Goal: Task Accomplishment & Management: Use online tool/utility

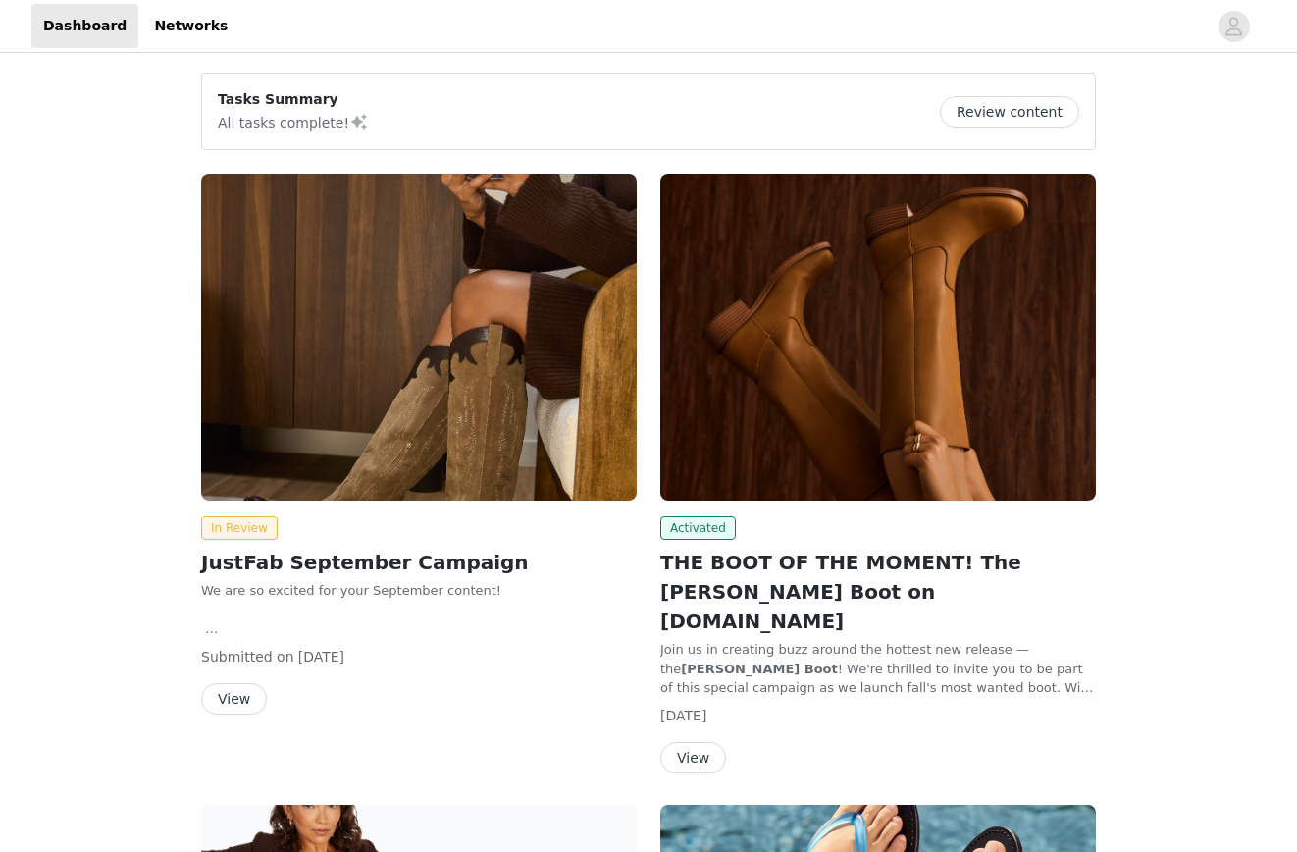
click at [705, 742] on button "View" at bounding box center [693, 757] width 66 height 31
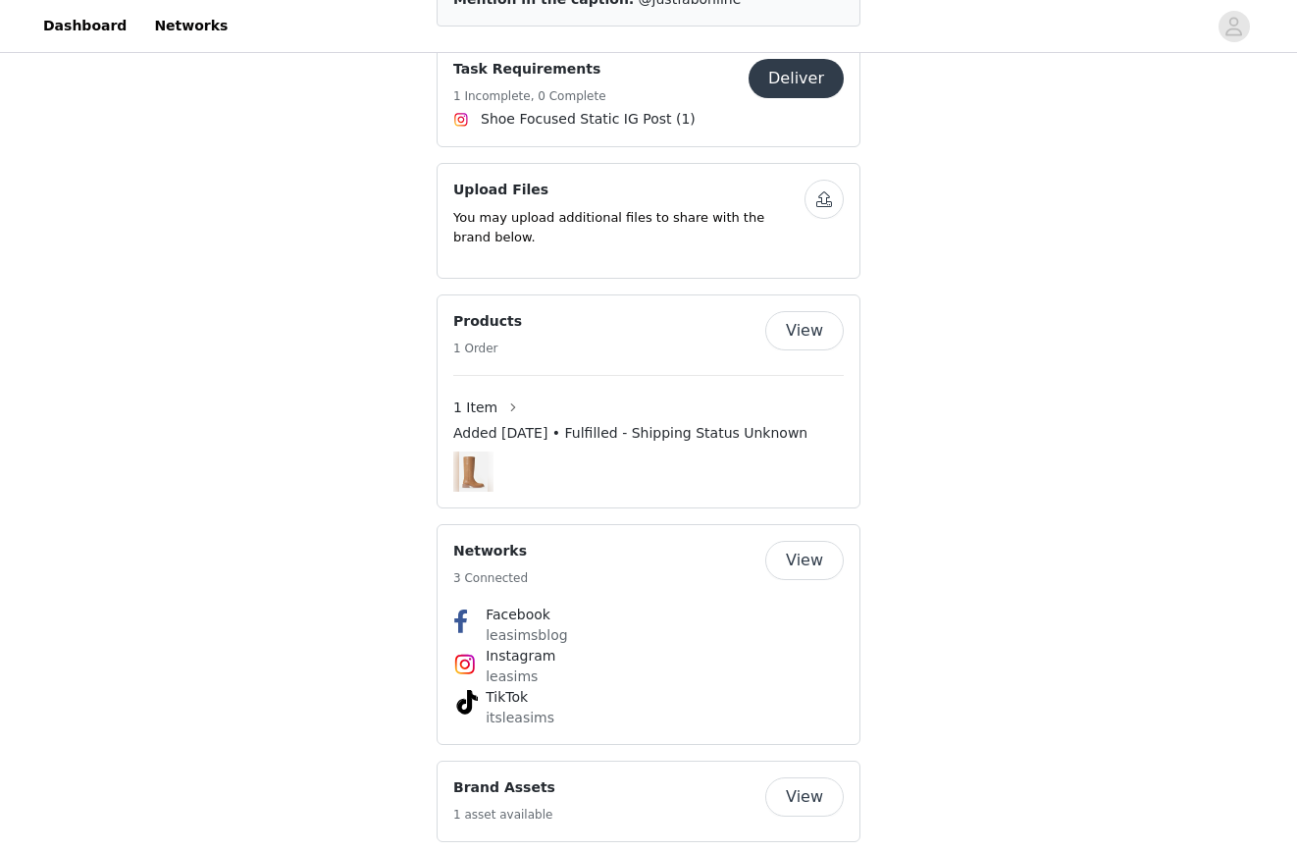
scroll to position [1859, 0]
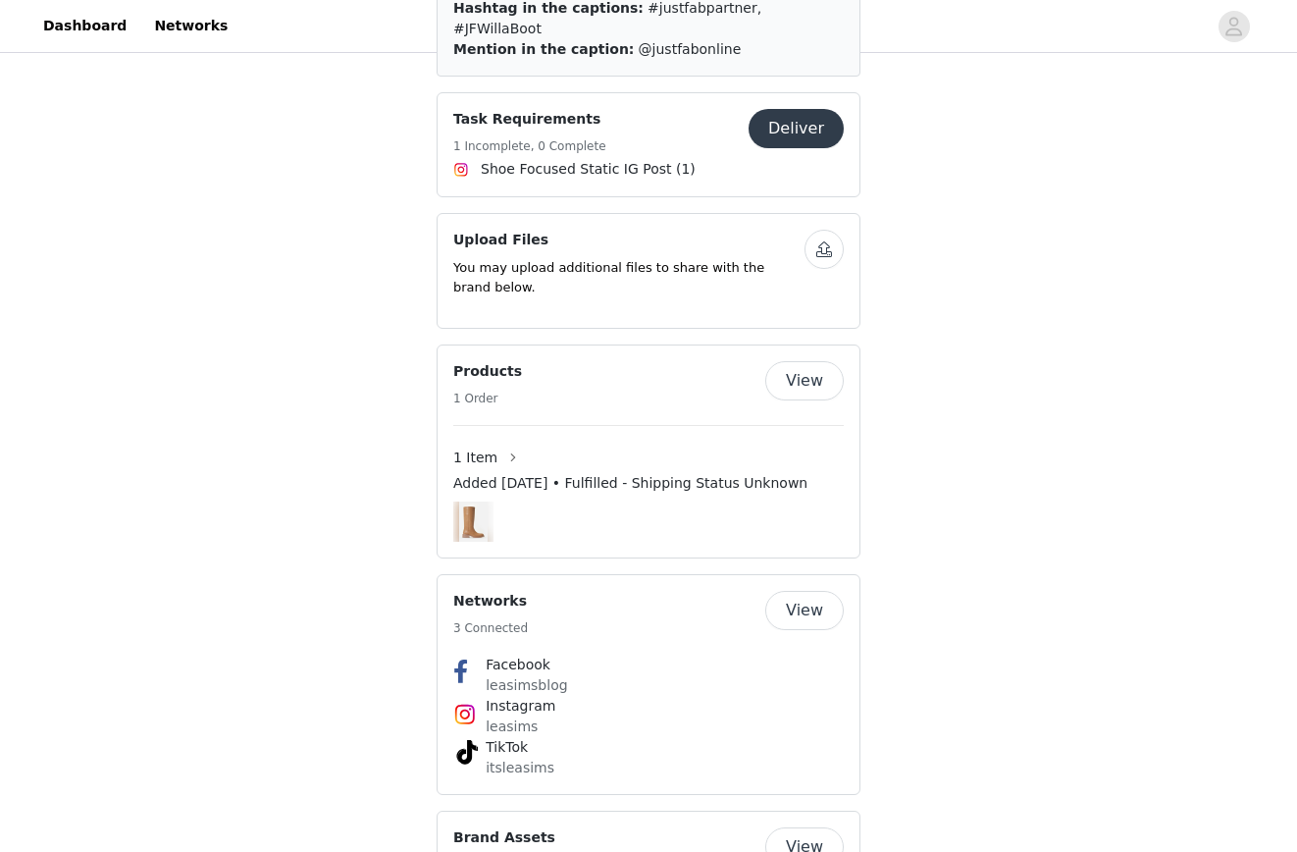
click at [824, 827] on button "View" at bounding box center [804, 846] width 78 height 39
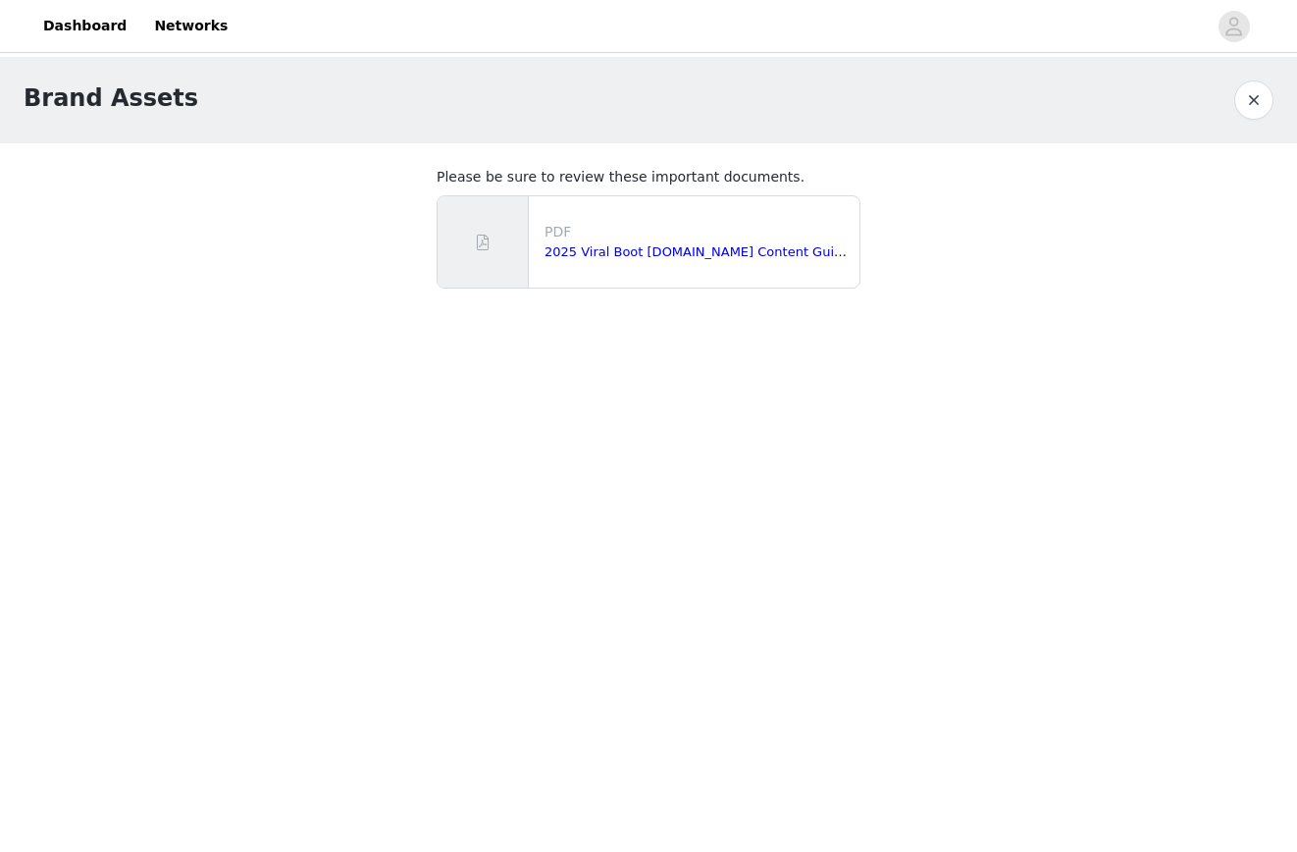
click at [1249, 86] on button "button" at bounding box center [1253, 99] width 39 height 39
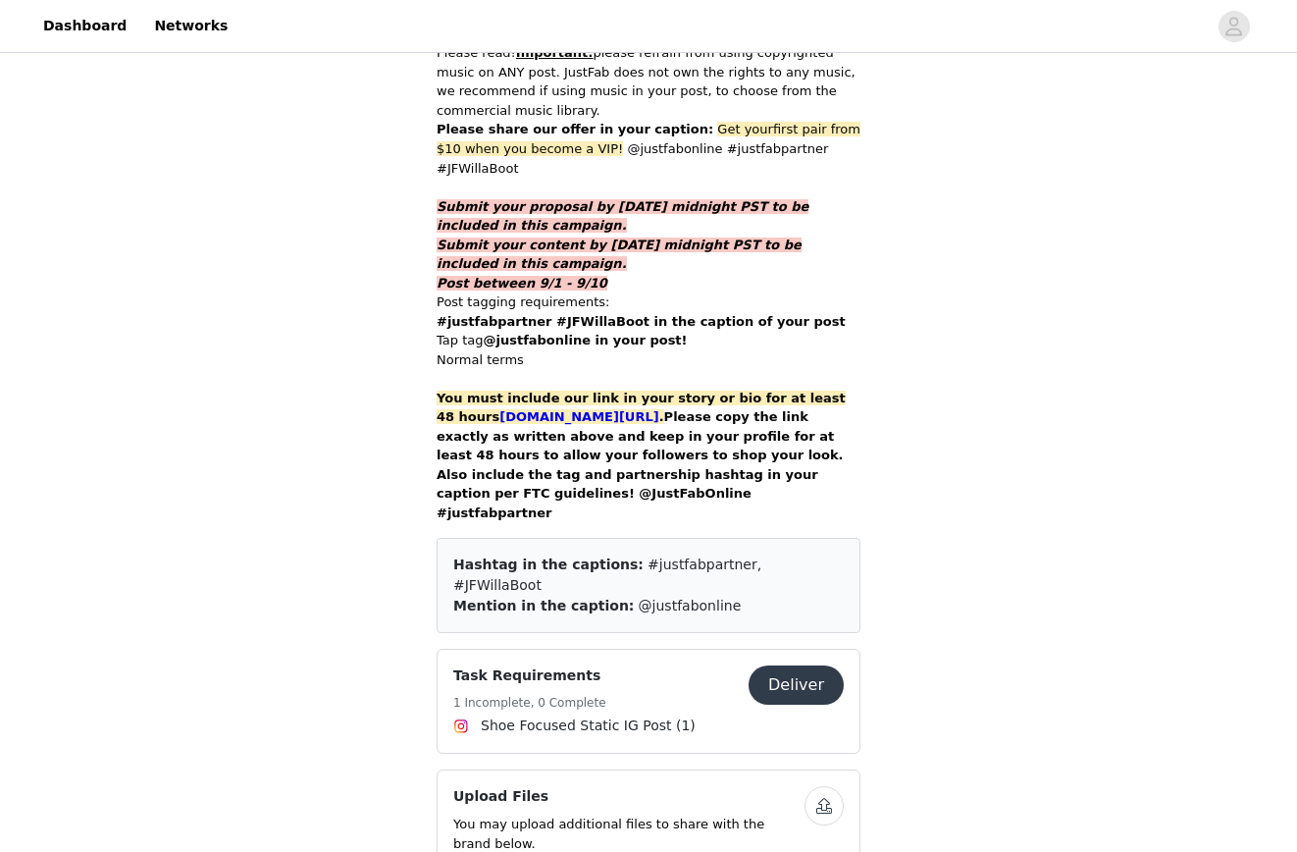
scroll to position [1402, 0]
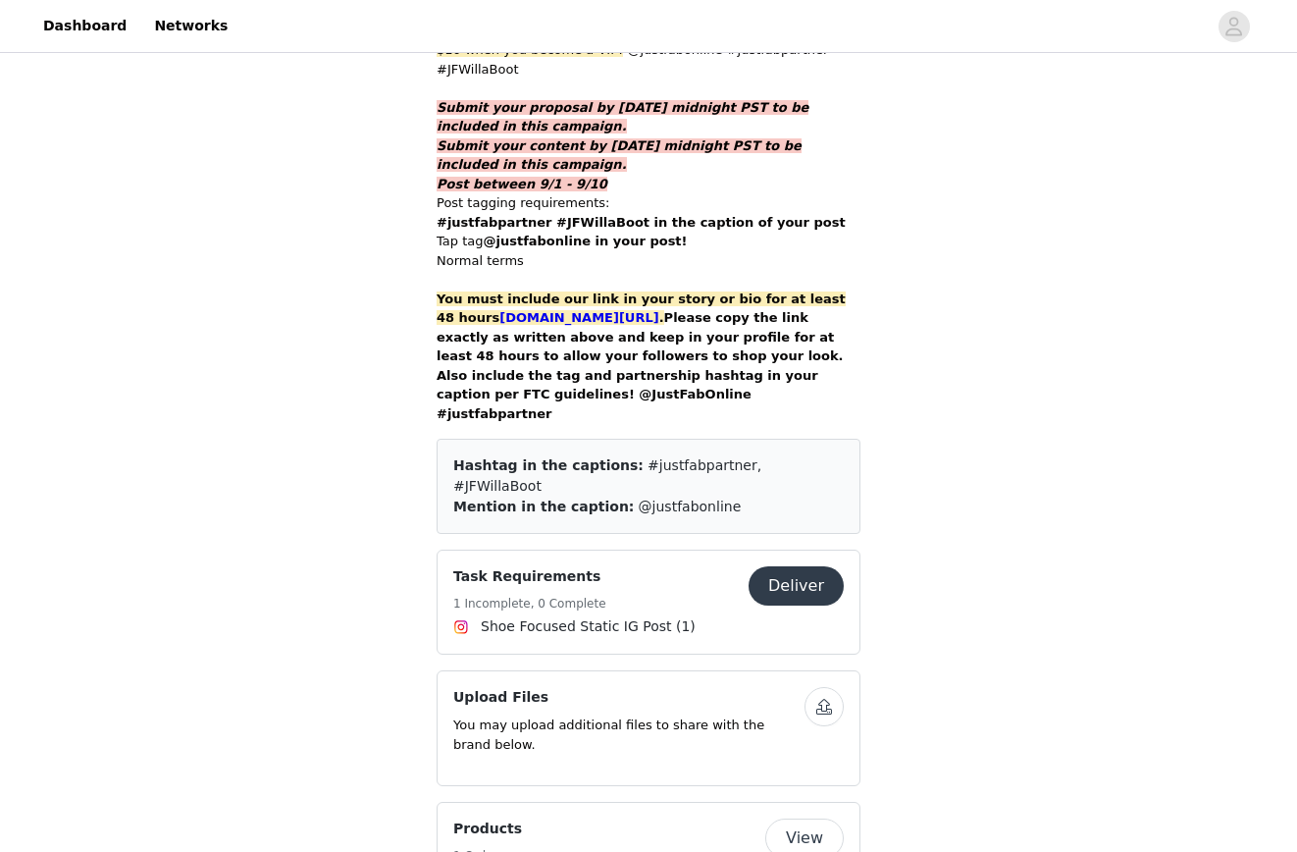
click at [792, 566] on button "Deliver" at bounding box center [796, 585] width 95 height 39
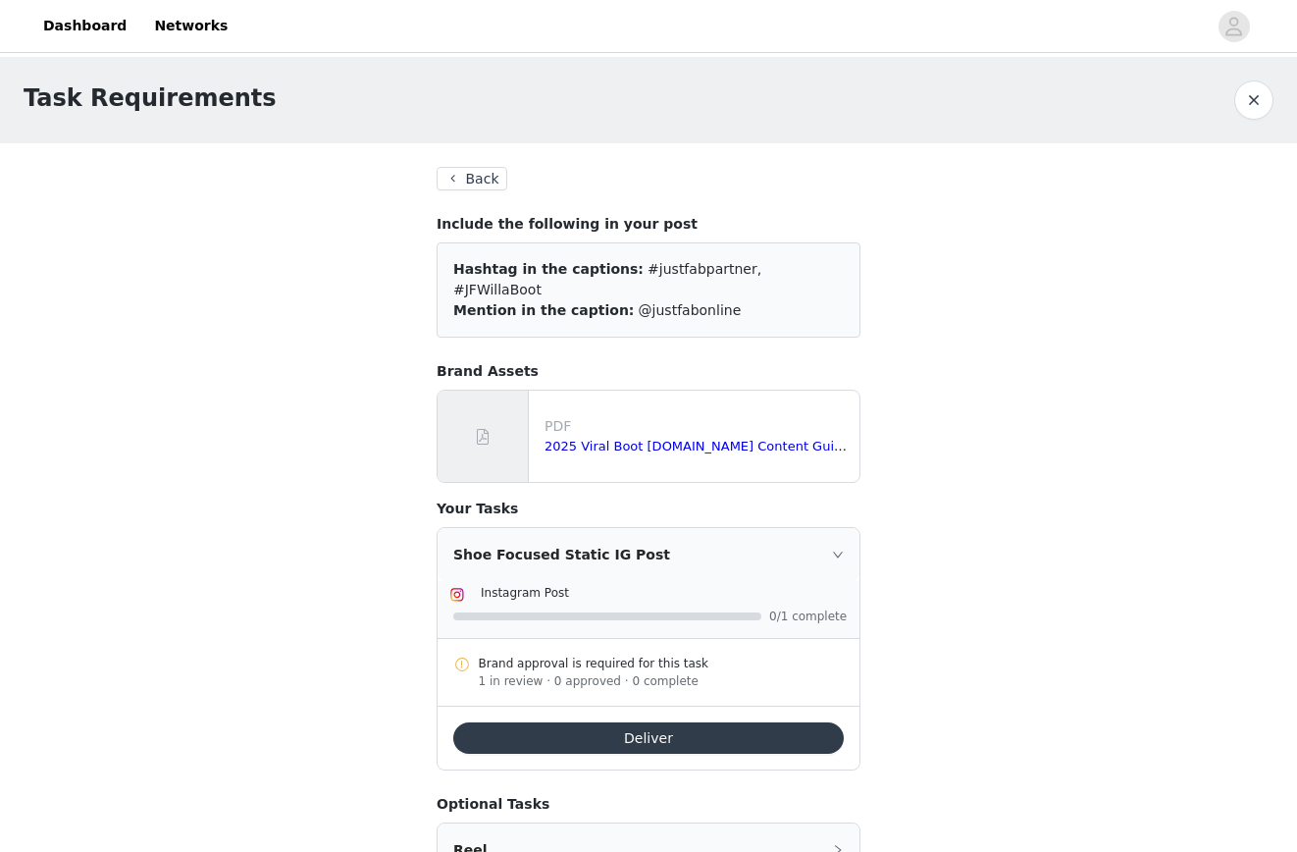
scroll to position [116, 0]
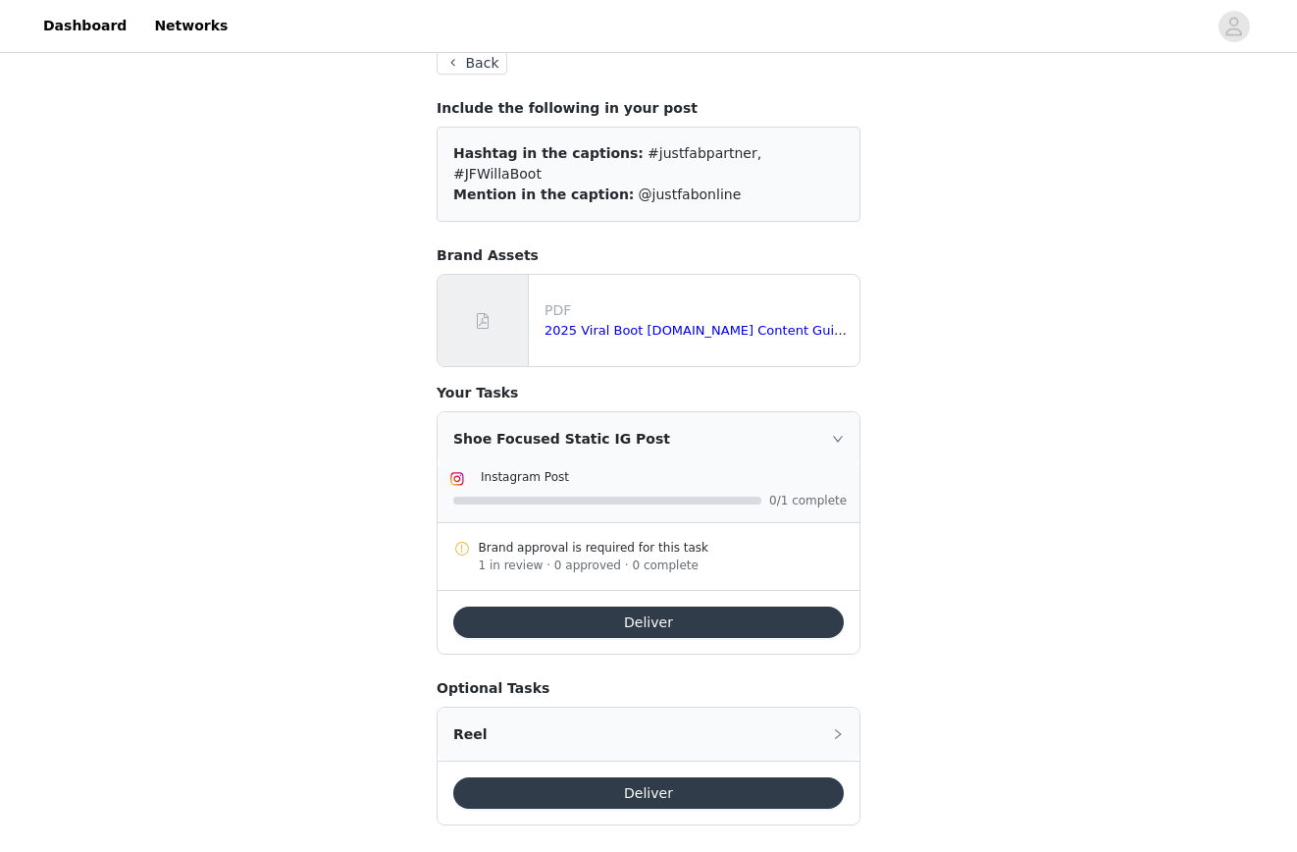
click at [668, 539] on div "Brand approval is required for this task" at bounding box center [662, 548] width 366 height 18
